Goal: Information Seeking & Learning: Find specific fact

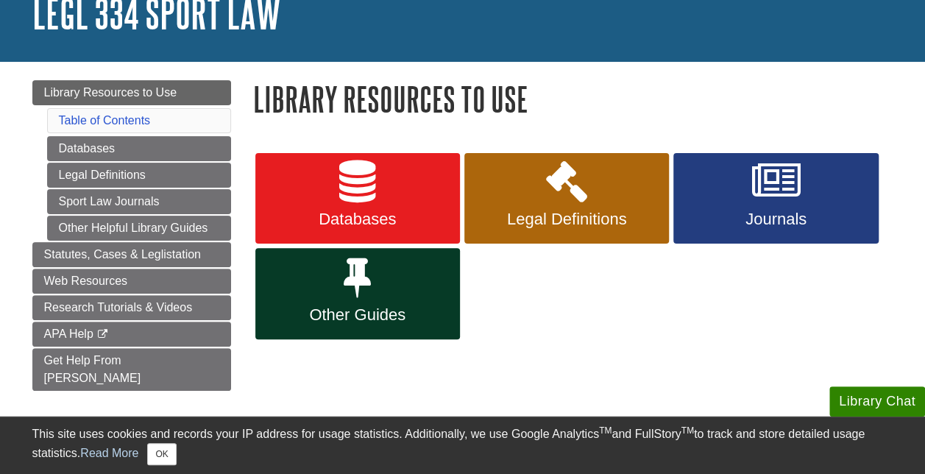
scroll to position [103, 0]
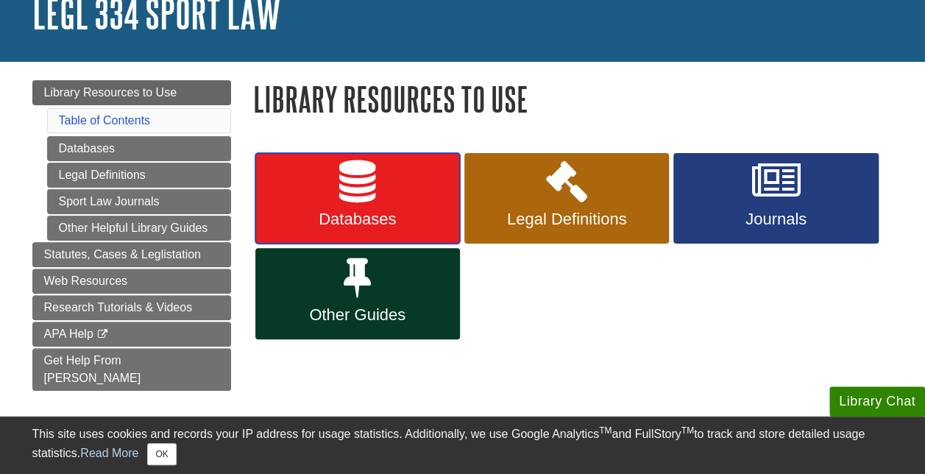
click at [381, 205] on link "Databases" at bounding box center [357, 198] width 205 height 91
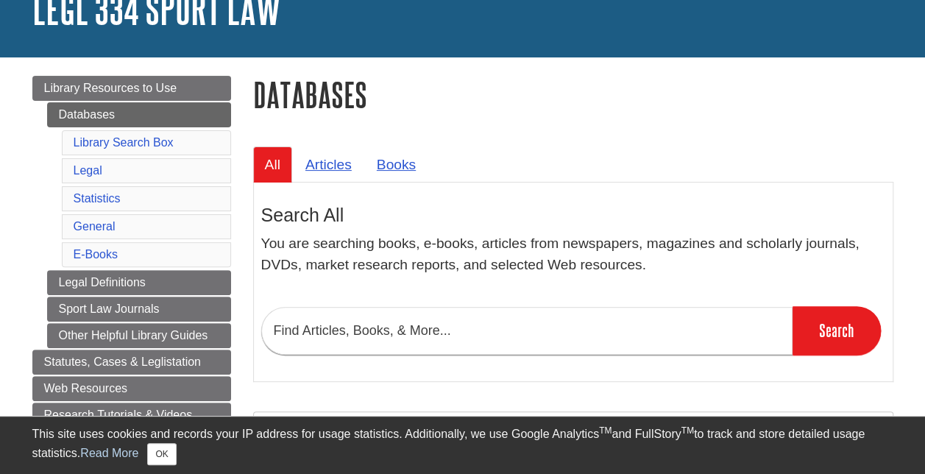
scroll to position [109, 0]
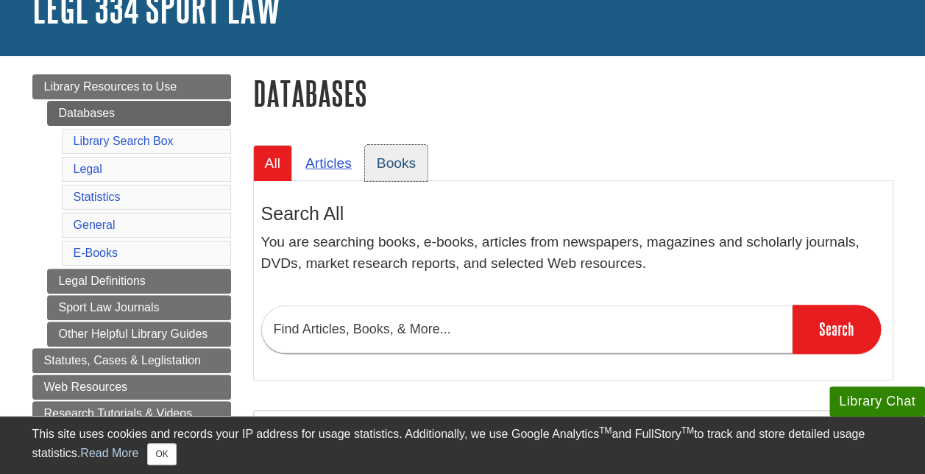
click at [396, 168] on link "Books" at bounding box center [396, 163] width 63 height 36
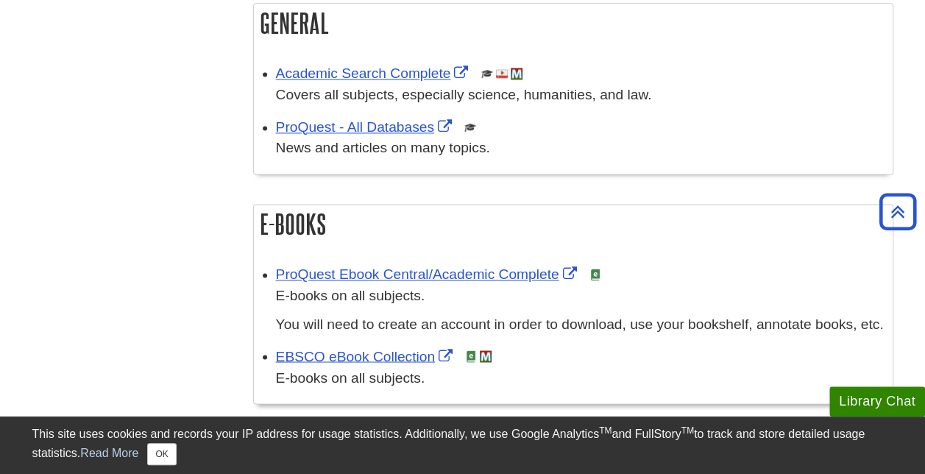
scroll to position [1034, 0]
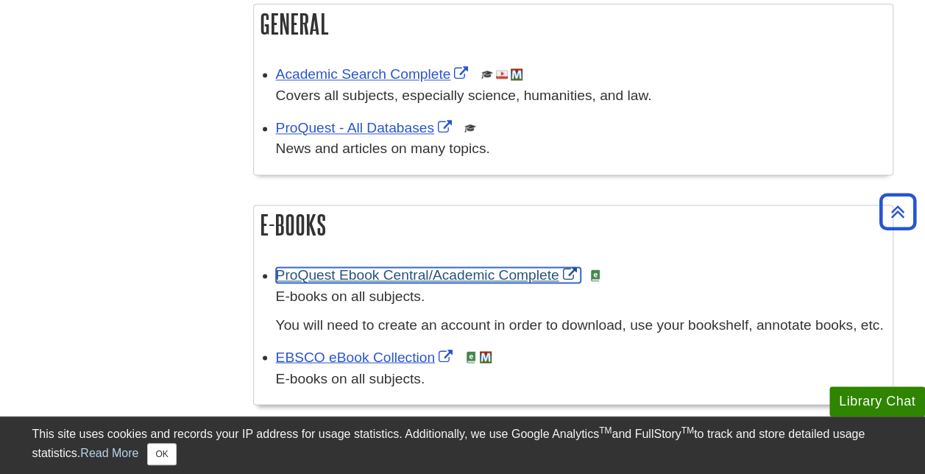
click at [305, 272] on link "ProQuest Ebook Central/Academic Complete" at bounding box center [428, 274] width 305 height 15
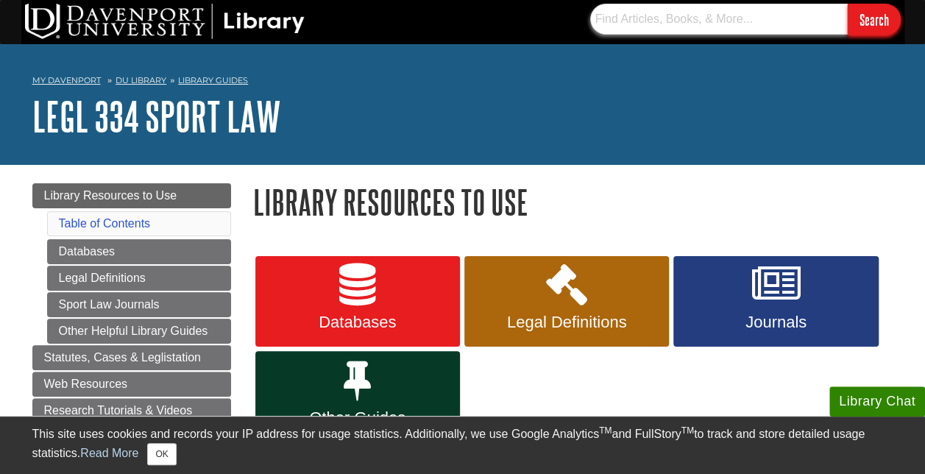
click at [637, 20] on input "text" at bounding box center [719, 19] width 258 height 31
paste input "9781000297218"
type input "9781000297218"
click at [848, 4] on input "Search" at bounding box center [874, 20] width 53 height 32
